Goal: Task Accomplishment & Management: Manage account settings

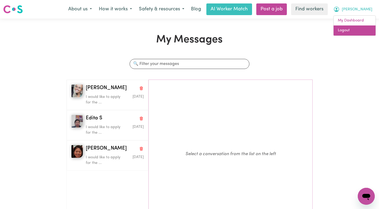
click at [359, 29] on link "Logout" at bounding box center [355, 30] width 42 height 10
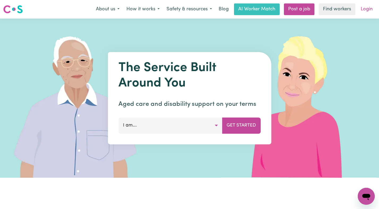
click at [364, 7] on link "Login" at bounding box center [367, 9] width 18 height 12
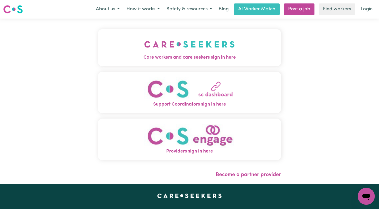
click at [146, 44] on img "Care workers and care seekers sign in here" at bounding box center [189, 45] width 91 height 20
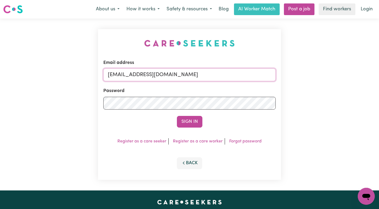
drag, startPoint x: 256, startPoint y: 74, endPoint x: 136, endPoint y: 76, distance: 119.5
click at [136, 76] on input "[EMAIL_ADDRESS][DOMAIN_NAME]" at bounding box center [189, 75] width 173 height 13
paste input "TravengersAU"
type input "[EMAIL_ADDRESS][DOMAIN_NAME]"
click at [177, 116] on button "Sign In" at bounding box center [189, 122] width 25 height 12
